Goal: Task Accomplishment & Management: Manage account settings

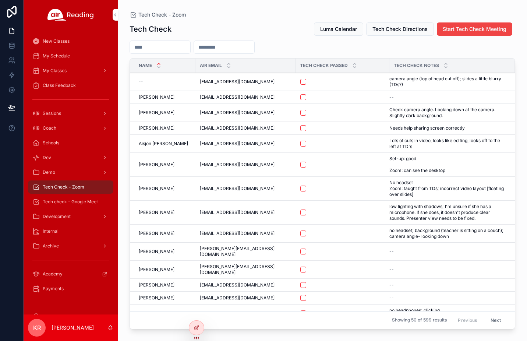
click at [64, 132] on div "Coach" at bounding box center [70, 128] width 77 height 12
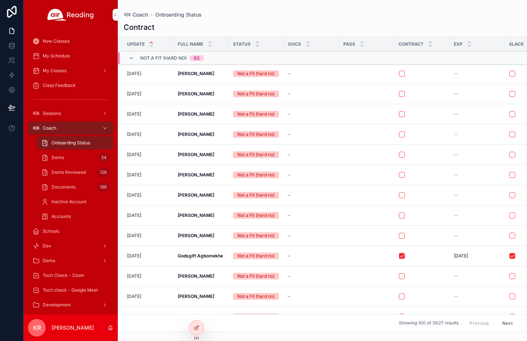
click at [79, 156] on div "Demo 54" at bounding box center [75, 158] width 68 height 12
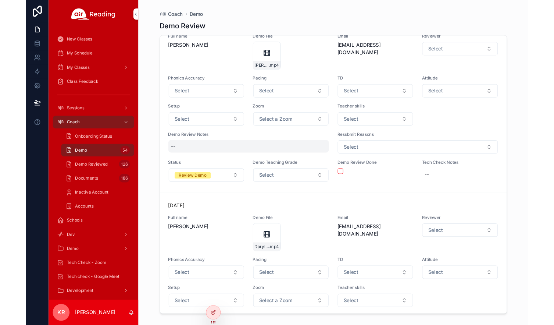
scroll to position [8950, 0]
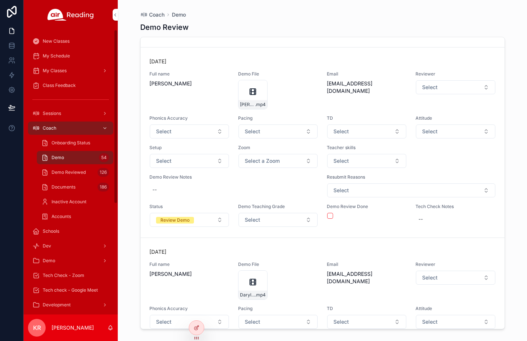
click at [70, 274] on span "Tech Check - Zoom" at bounding box center [64, 275] width 42 height 6
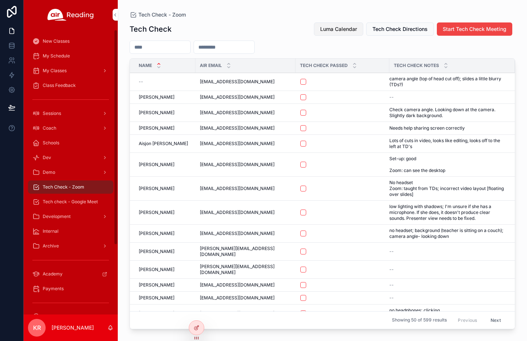
click at [347, 27] on span "Luma Calendar" at bounding box center [338, 28] width 37 height 7
click at [340, 29] on span "Luma Calendar" at bounding box center [338, 28] width 37 height 7
click at [340, 19] on div "Tech Check Luma Calendar Tech Check Directions Start Tech Check Meeting Name Ai…" at bounding box center [323, 175] width 386 height 314
click at [331, 27] on span "Luma Calendar" at bounding box center [338, 28] width 37 height 7
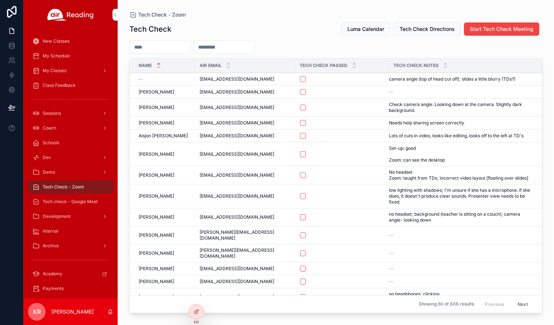
click at [161, 50] on input "scrollable content" at bounding box center [160, 47] width 60 height 10
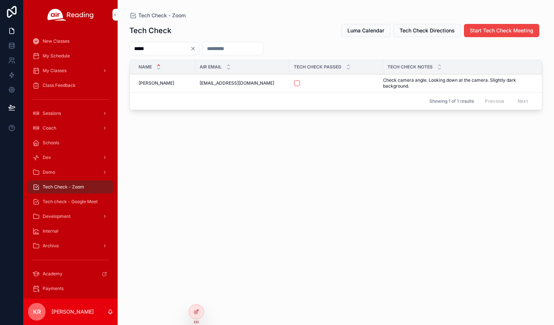
type input "*****"
click at [297, 84] on button "scrollable content" at bounding box center [297, 83] width 6 height 6
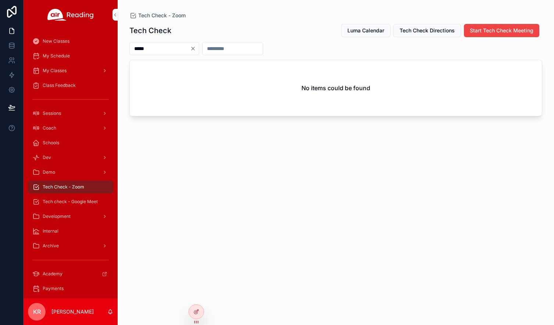
click at [74, 202] on span "Tech check - Google Meet" at bounding box center [70, 202] width 55 height 6
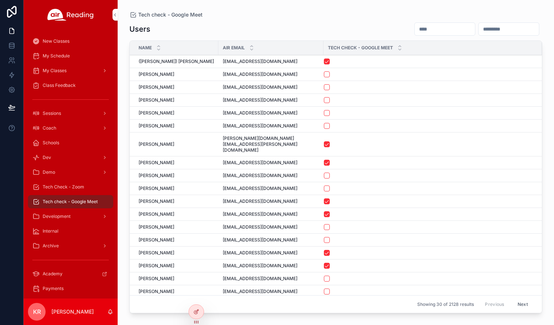
click at [415, 31] on input "scrollable content" at bounding box center [445, 29] width 60 height 10
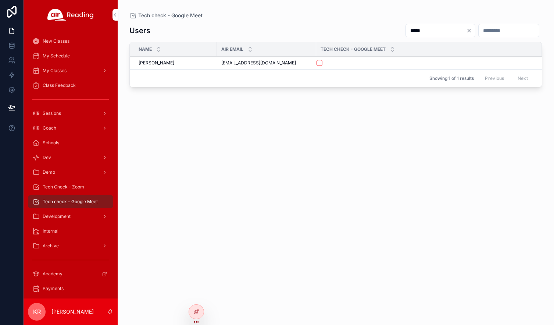
type input "*****"
click at [319, 63] on button "scrollable content" at bounding box center [320, 63] width 6 height 6
click at [78, 187] on span "Tech Check - Zoom" at bounding box center [64, 187] width 42 height 6
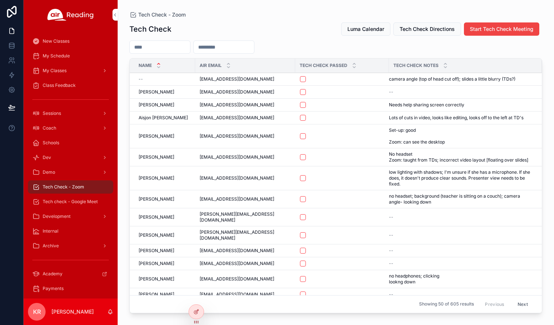
click at [47, 58] on span "My Schedule" at bounding box center [56, 56] width 27 height 6
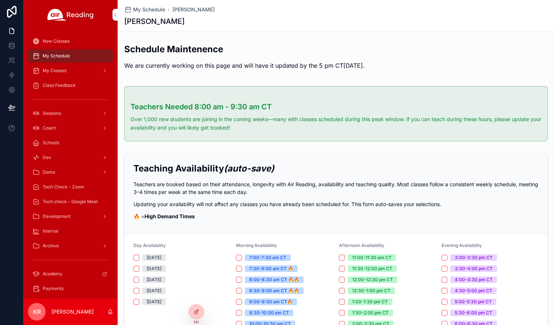
click at [0, 0] on icon at bounding box center [0, 0] width 0 height 0
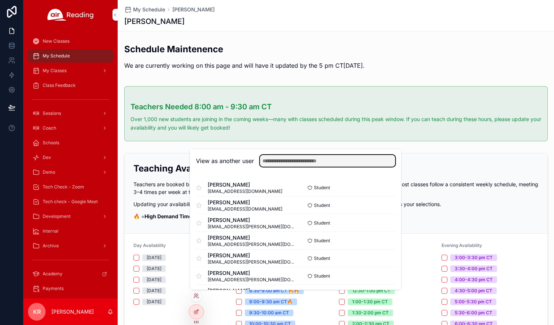
click at [279, 163] on input "text" at bounding box center [327, 161] width 135 height 12
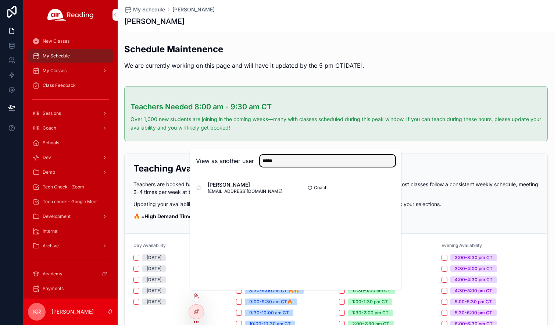
type input "*****"
click at [0, 0] on button "Select" at bounding box center [0, 0] width 0 height 0
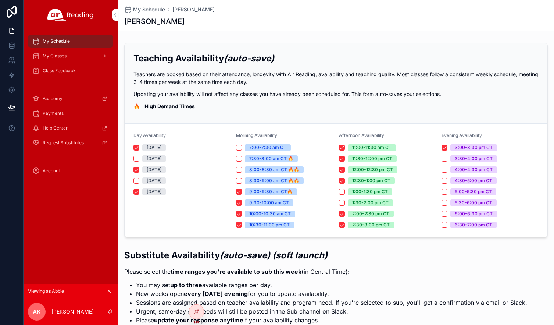
click at [110, 292] on icon "scrollable content" at bounding box center [109, 290] width 5 height 5
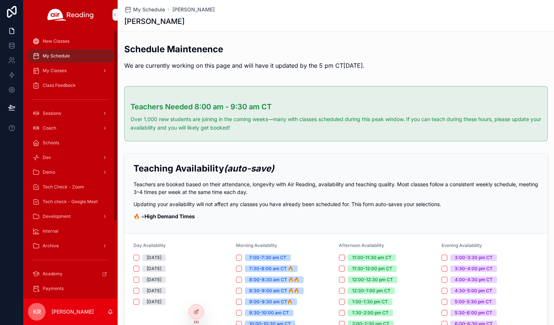
click at [65, 190] on div "Tech Check - Zoom" at bounding box center [70, 187] width 77 height 12
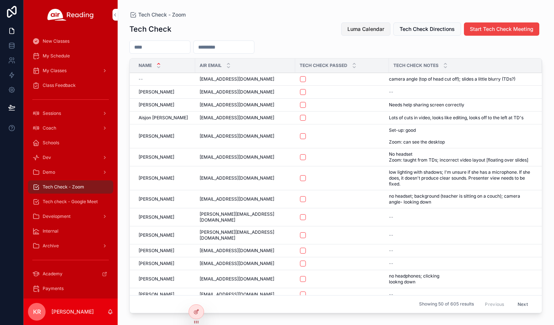
click at [354, 32] on span "Luma Calendar" at bounding box center [366, 28] width 37 height 7
click at [79, 203] on span "Tech check - Google Meet" at bounding box center [70, 202] width 55 height 6
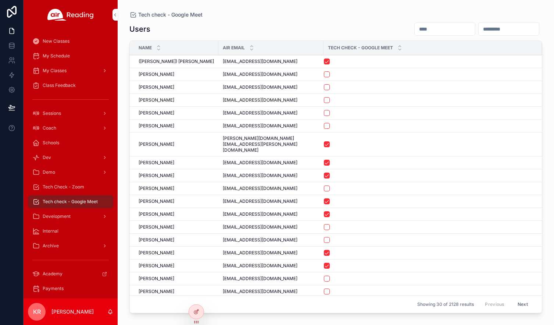
click at [415, 31] on input "scrollable content" at bounding box center [445, 29] width 60 height 10
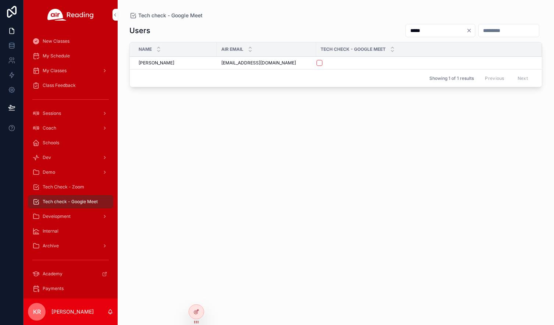
type input "*****"
